Goal: Task Accomplishment & Management: Use online tool/utility

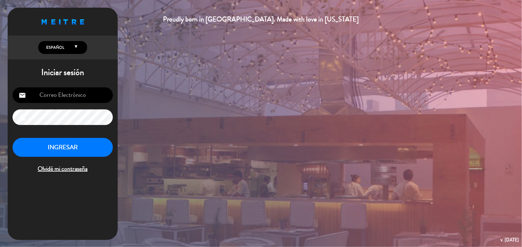
type input "[EMAIL_ADDRESS][DOMAIN_NAME]"
click at [81, 147] on button "INGRESAR" at bounding box center [63, 147] width 100 height 19
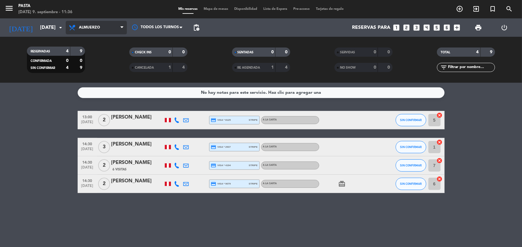
click at [113, 28] on span "Almuerzo" at bounding box center [96, 27] width 61 height 13
click at [107, 64] on div "menu Pasta [DATE] 9. septiembre - 11:36 Mis reservas Mapa de mesas Disponibilid…" at bounding box center [261, 41] width 522 height 83
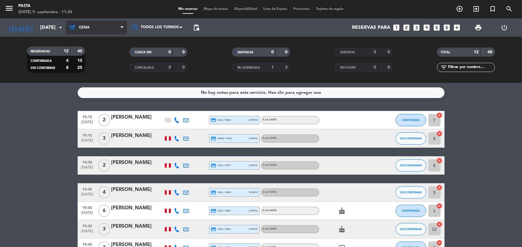
click at [107, 25] on span "Cena" at bounding box center [96, 27] width 61 height 13
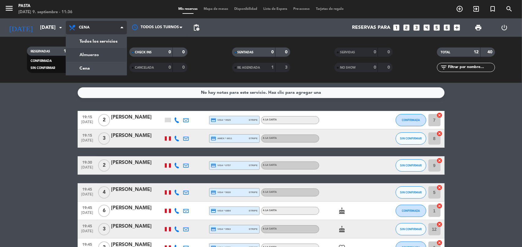
click at [102, 57] on div "menu Pasta [DATE] 9. septiembre - 11:36 Mis reservas Mapa de mesas Disponibilid…" at bounding box center [261, 41] width 522 height 83
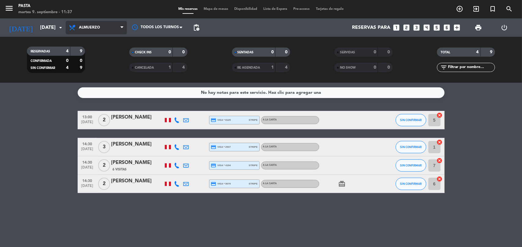
click at [119, 28] on span "Almuerzo" at bounding box center [96, 27] width 61 height 13
drag, startPoint x: 99, startPoint y: 67, endPoint x: 107, endPoint y: 51, distance: 17.1
click at [100, 66] on div "menu Pasta [DATE] 9. septiembre - 11:37 Mis reservas Mapa de mesas Disponibilid…" at bounding box center [261, 41] width 522 height 83
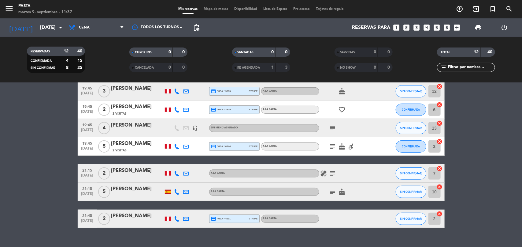
scroll to position [152, 0]
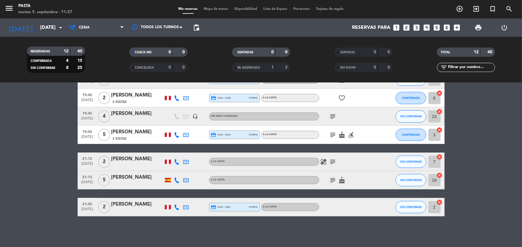
click at [332, 113] on icon "subject" at bounding box center [333, 116] width 7 height 7
click at [333, 134] on icon "subject" at bounding box center [333, 134] width 7 height 7
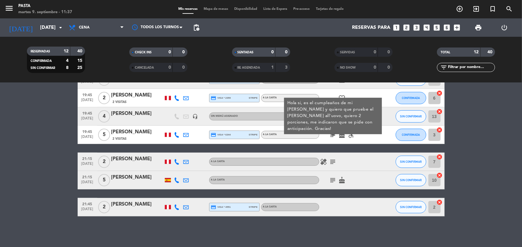
click at [333, 163] on icon "subject" at bounding box center [333, 161] width 7 height 7
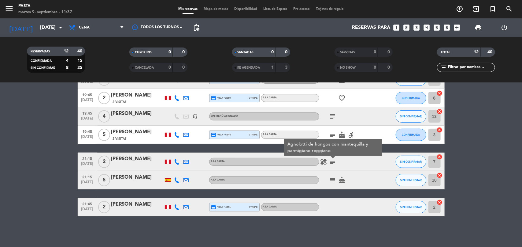
click at [336, 174] on div "subject cake" at bounding box center [347, 180] width 55 height 18
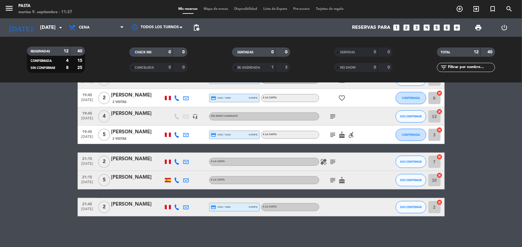
click at [334, 178] on icon "subject" at bounding box center [333, 179] width 7 height 7
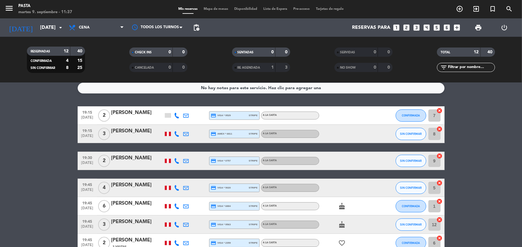
scroll to position [0, 0]
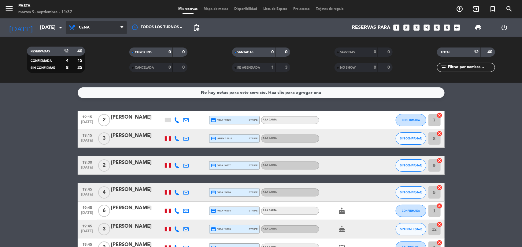
click at [112, 24] on span "Cena" at bounding box center [96, 27] width 61 height 13
click at [100, 53] on div "menu Pasta [DATE] 9. septiembre - 11:37 Mis reservas Mapa de mesas Disponibilid…" at bounding box center [261, 41] width 522 height 83
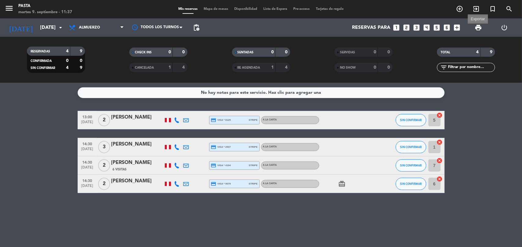
click at [481, 28] on span "print" at bounding box center [478, 27] width 7 height 7
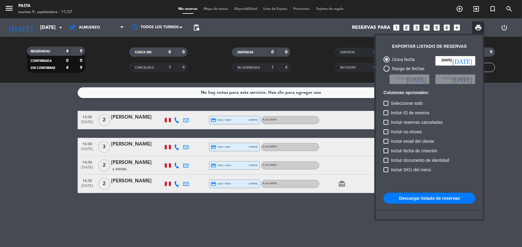
click at [424, 203] on button "Descargar listado de reservas" at bounding box center [430, 198] width 92 height 11
click at [417, 201] on button "Descargar listado de reservas" at bounding box center [430, 198] width 92 height 11
